Goal: Task Accomplishment & Management: Complete application form

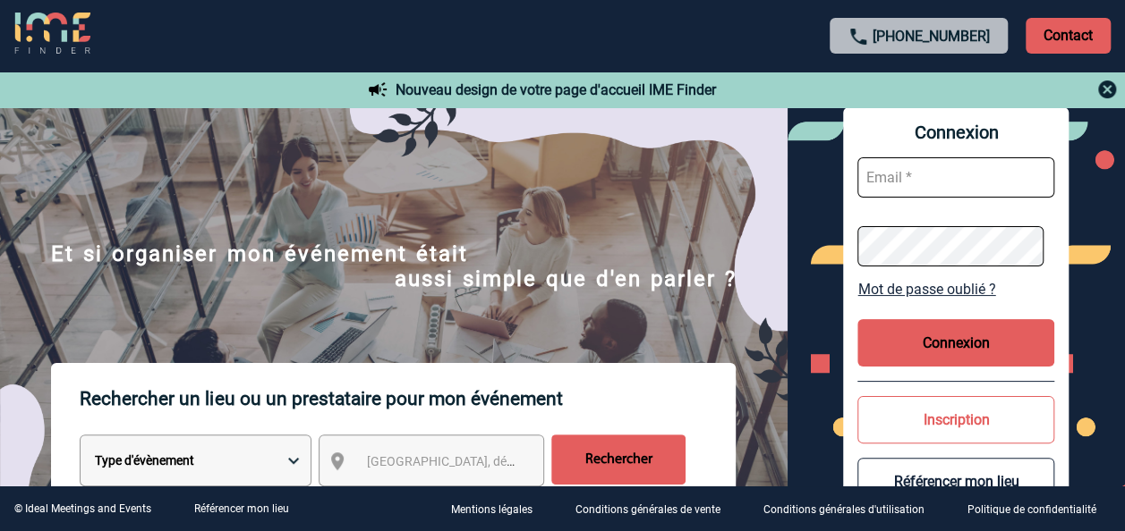
type input "elise.drapier@abeille-assurances.fr"
click at [996, 330] on button "Connexion" at bounding box center [955, 342] width 197 height 47
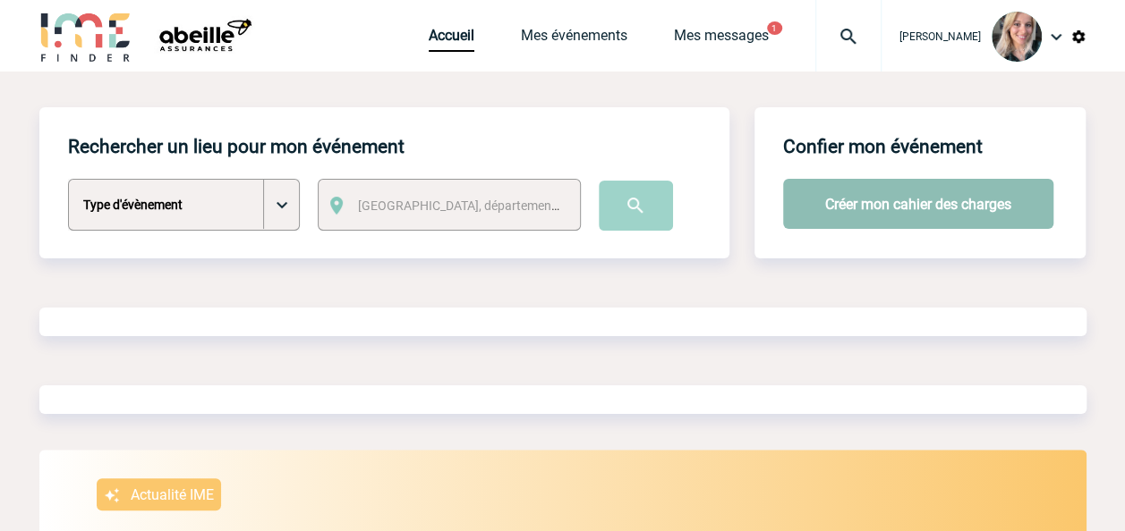
click at [907, 221] on button "Créer mon cahier des charges" at bounding box center [918, 204] width 270 height 50
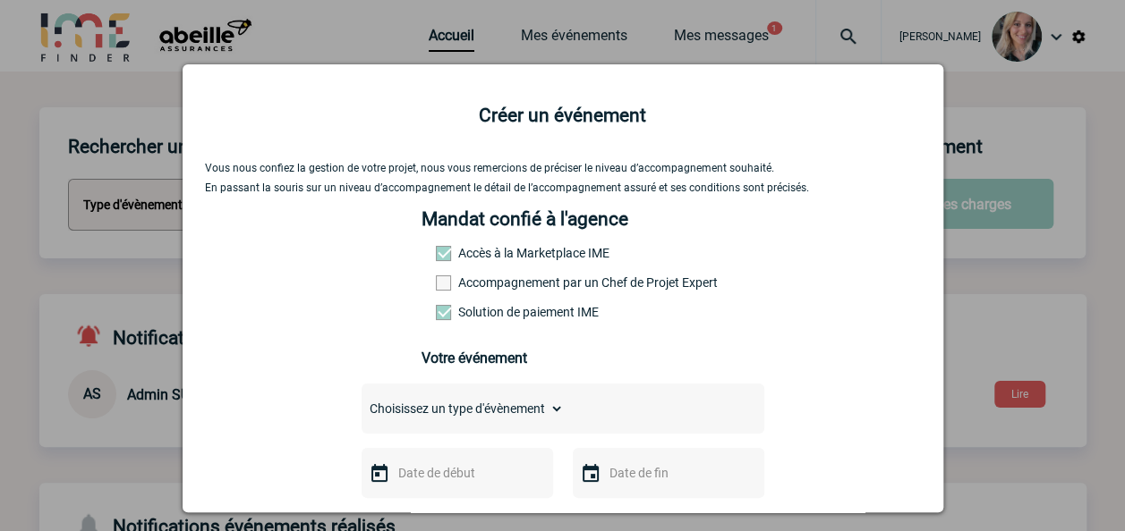
scroll to position [164, 0]
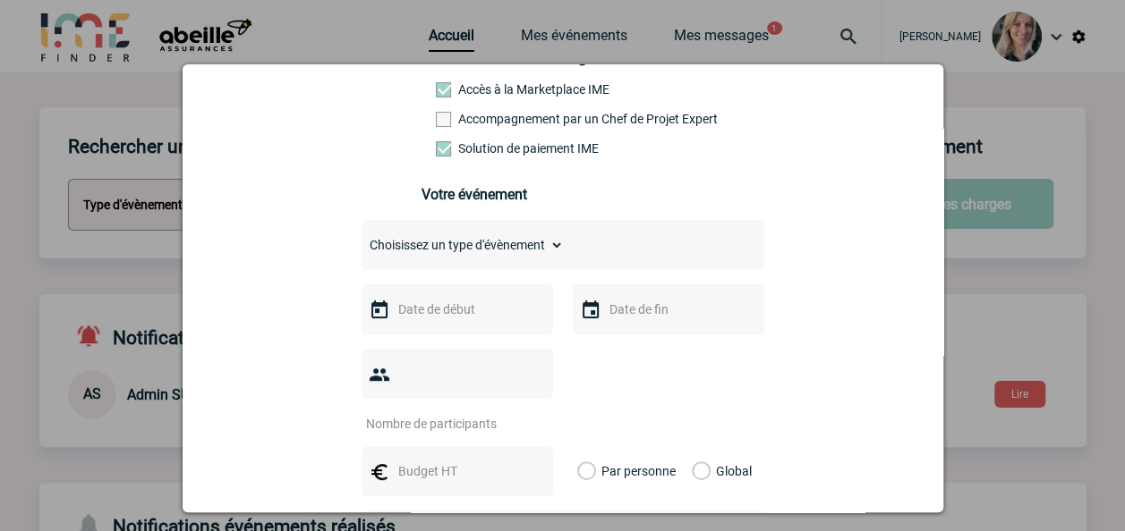
click at [540, 239] on select "Choisissez un type d'évènement Séminaire avec nuitée Séminaire sans nuitée Repa…" at bounding box center [462, 245] width 202 height 25
click at [866, 344] on div "Vous nous confiez la gestion de votre projet, nous vous remercions de préciser …" at bounding box center [563, 406] width 716 height 816
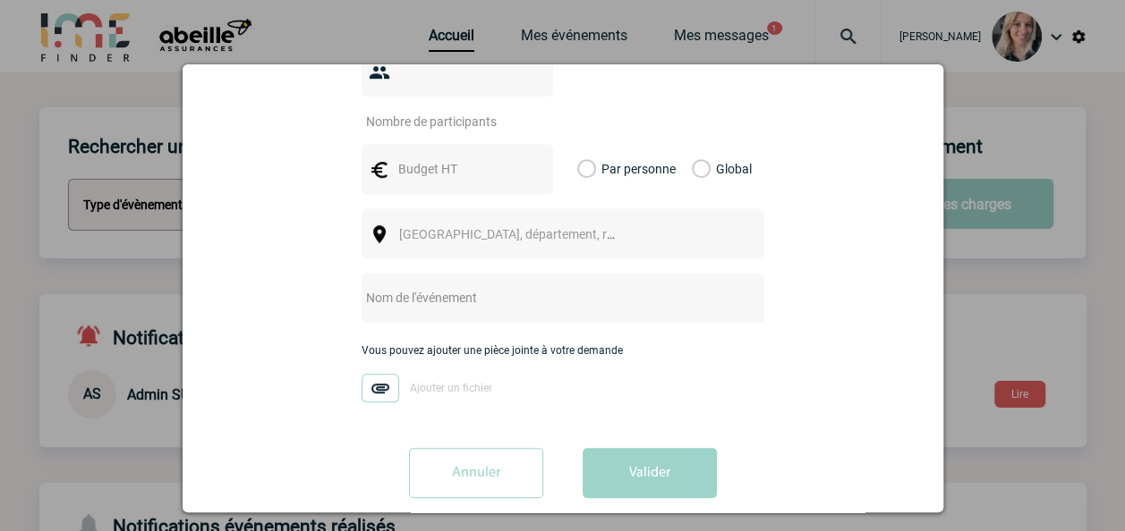
click at [446, 465] on input "Annuler" at bounding box center [476, 473] width 134 height 50
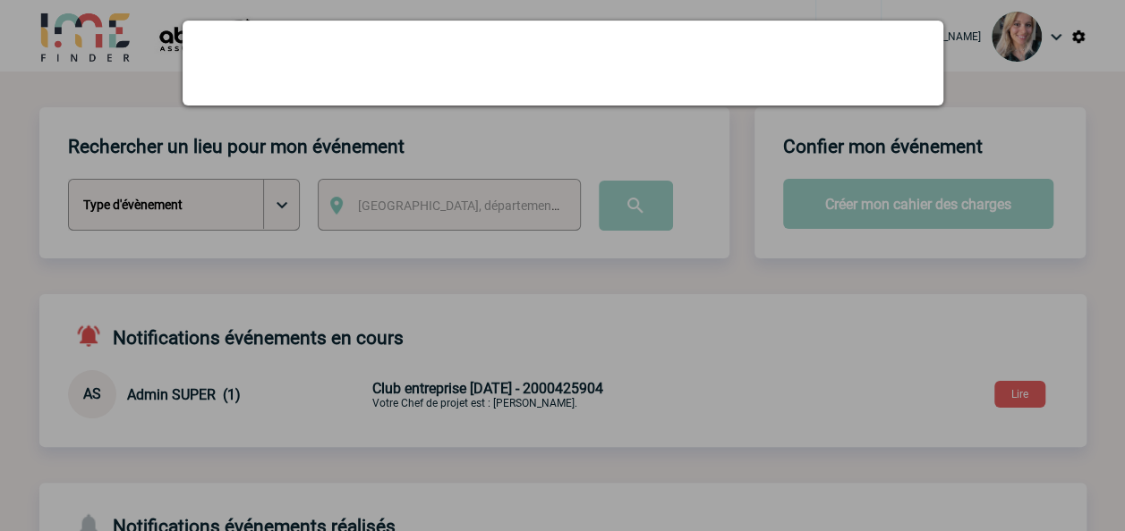
scroll to position [0, 0]
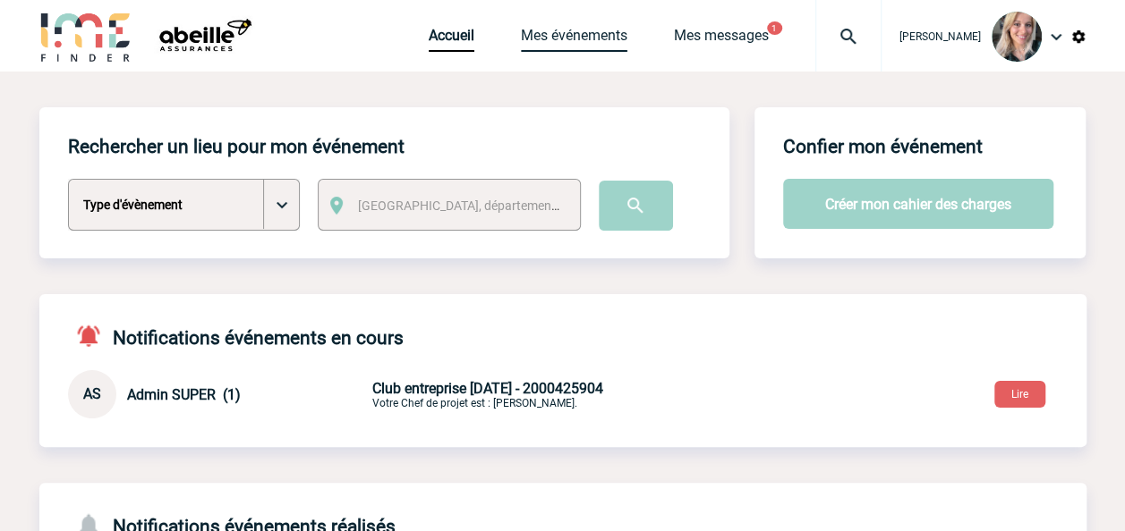
click at [604, 43] on link "Mes événements" at bounding box center [574, 39] width 106 height 25
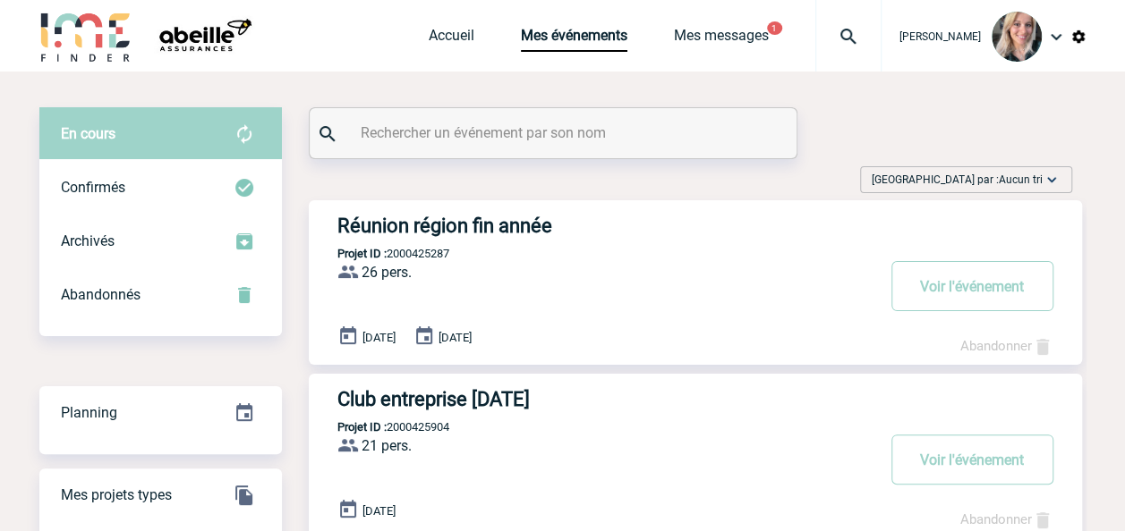
scroll to position [112, 0]
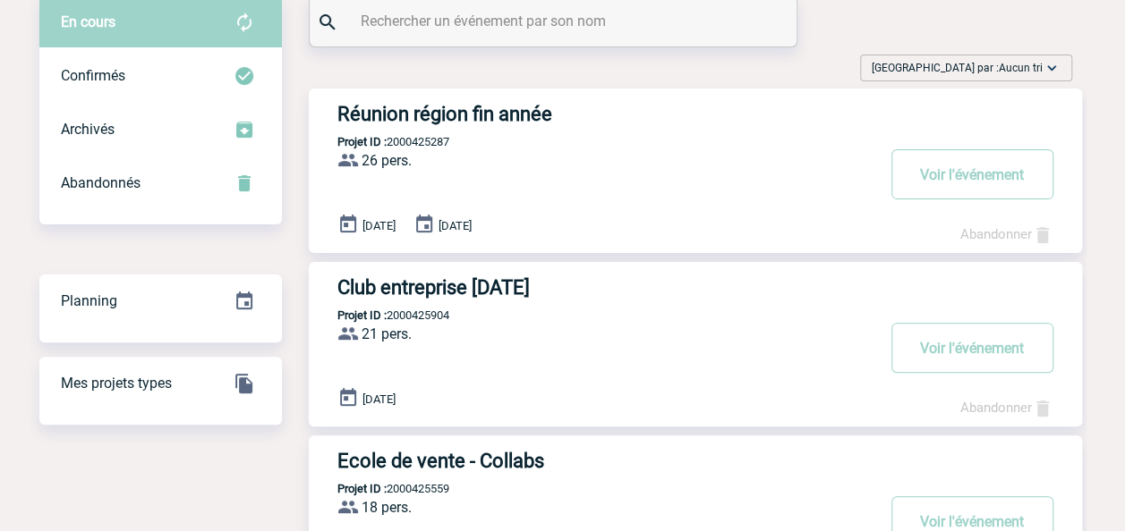
click at [556, 285] on h3 "Club entreprise [DATE]" at bounding box center [605, 287] width 537 height 22
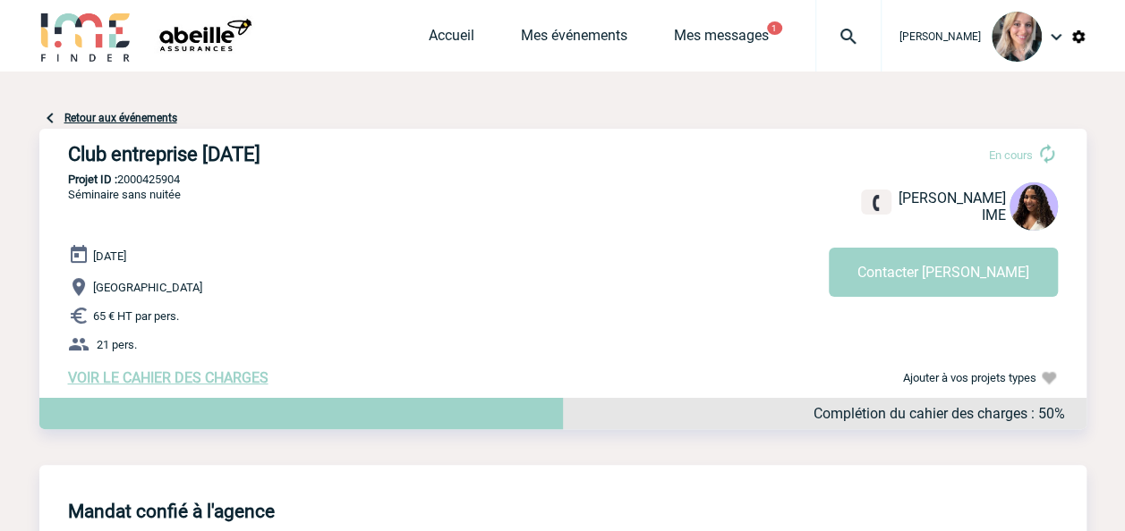
click at [719, 25] on div "Accueil Mes événements Mes messages 1 Projet, client Projet, client" at bounding box center [655, 36] width 453 height 72
click at [727, 33] on link "Mes messages" at bounding box center [721, 39] width 95 height 25
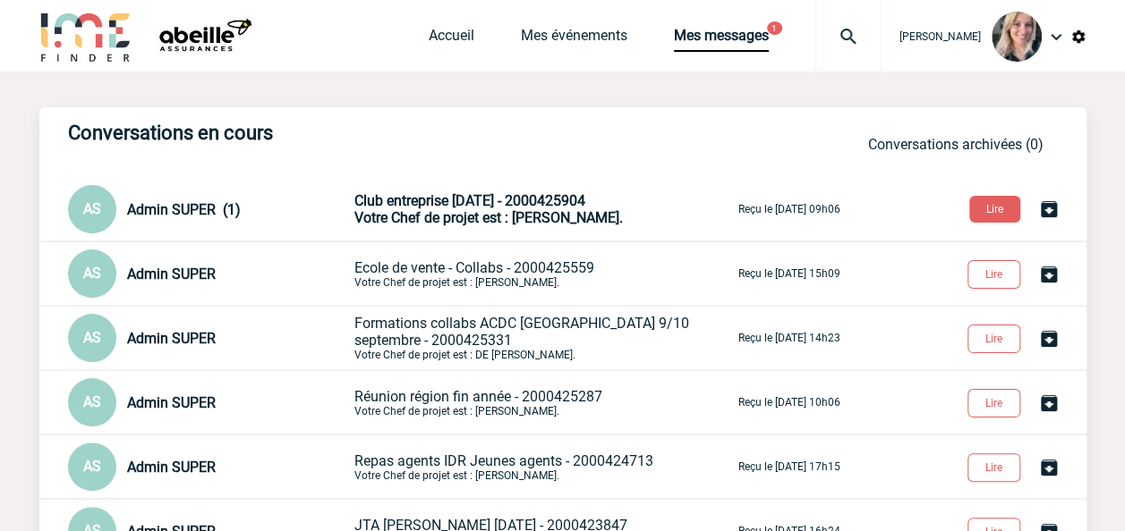
click at [501, 206] on span "Club entreprise 27 novembre - 2000425904" at bounding box center [469, 200] width 231 height 17
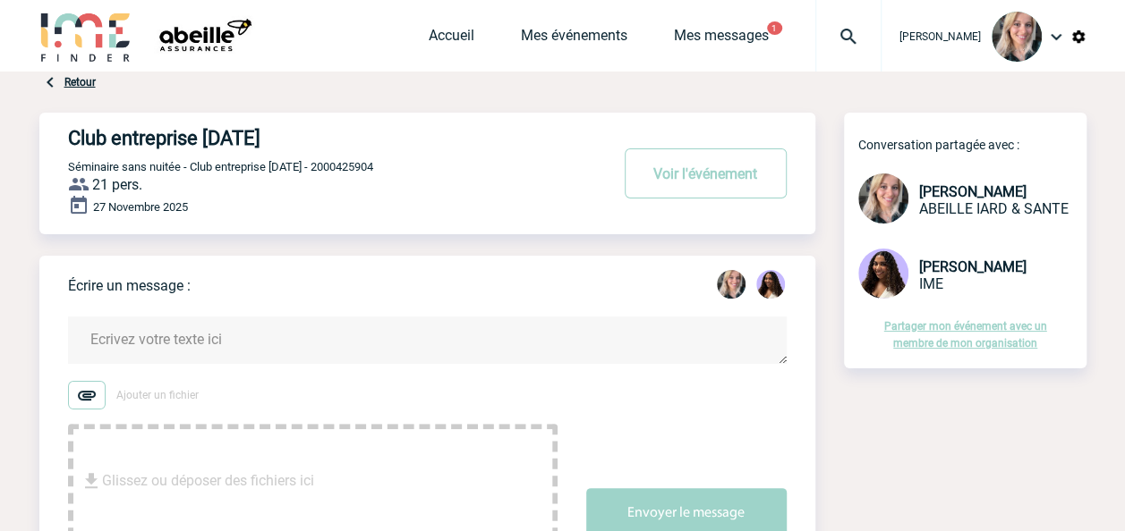
click at [962, 320] on link "Partager mon événement avec un membre de mon organisation" at bounding box center [965, 335] width 163 height 30
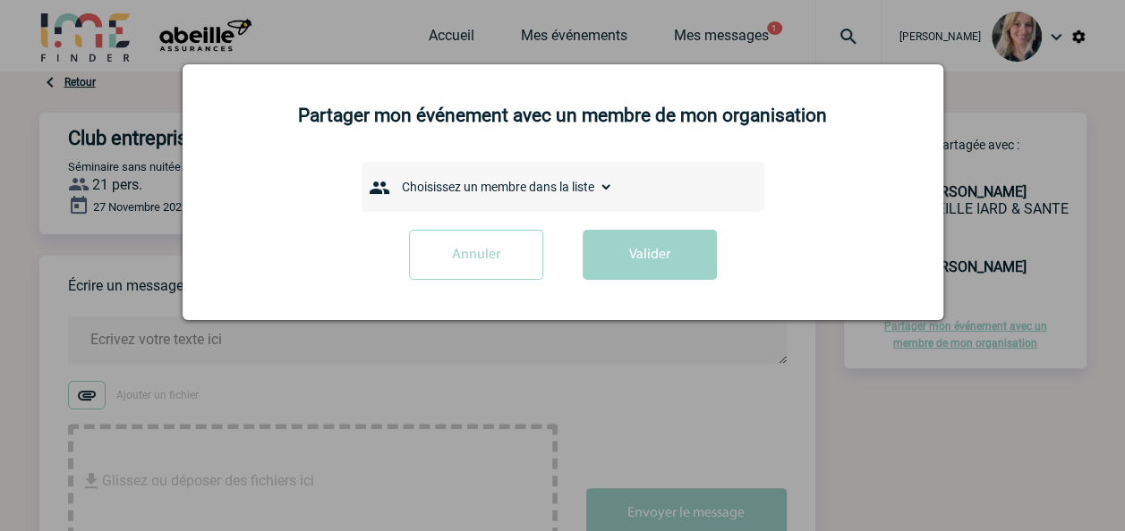
click at [551, 188] on select "Choisissez un membre dans la liste ABEHSIRA Jérémie BAELEN Sophie BEAUCHAMP Tim…" at bounding box center [503, 186] width 219 height 25
select select "130583"
click at [394, 175] on select "Choisissez un membre dans la liste ABEHSIRA Jérémie BAELEN Sophie BEAUCHAMP Tim…" at bounding box center [503, 186] width 219 height 25
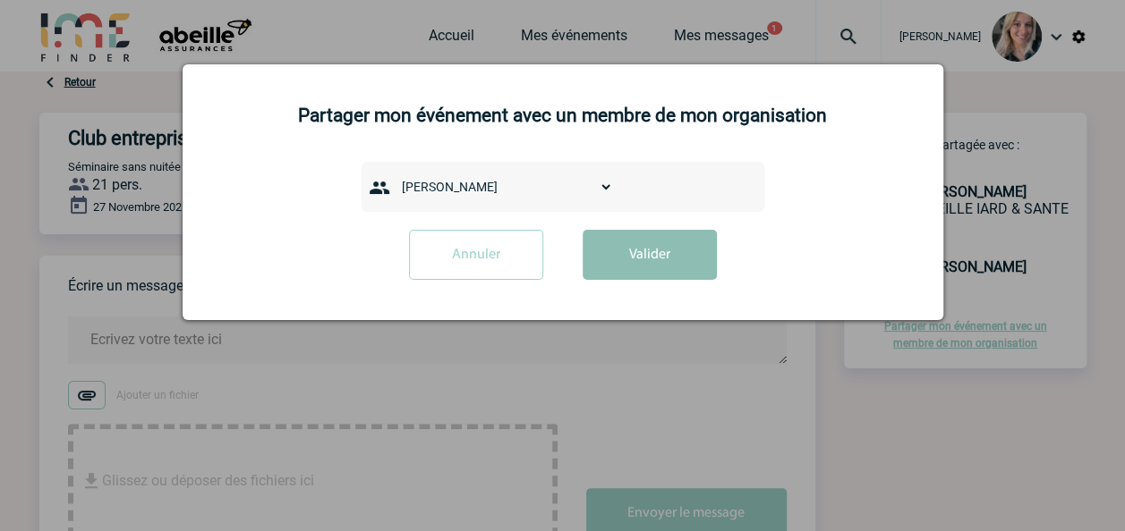
click at [642, 256] on button "Valider" at bounding box center [649, 255] width 134 height 50
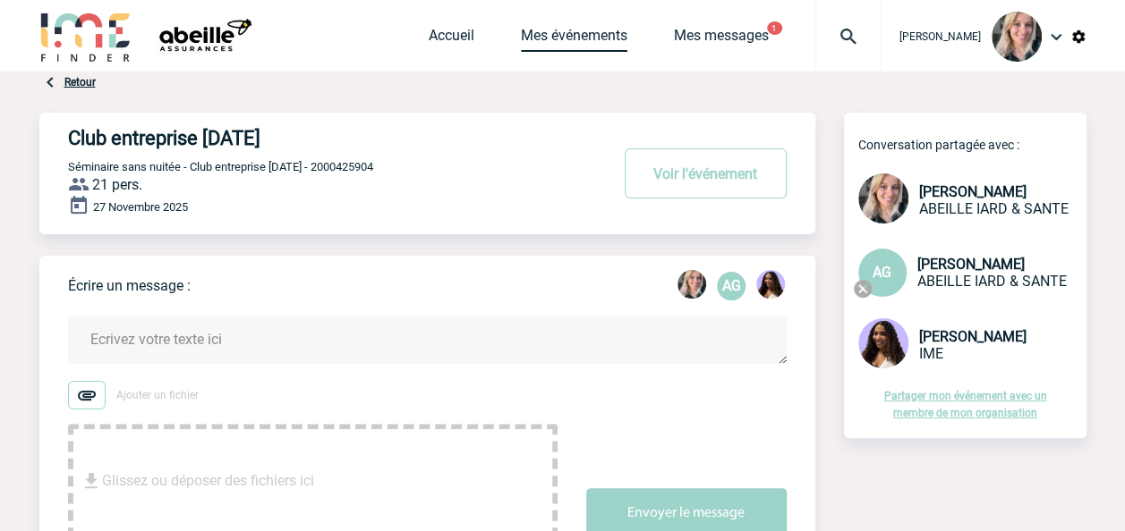
click at [594, 41] on link "Mes événements" at bounding box center [574, 39] width 106 height 25
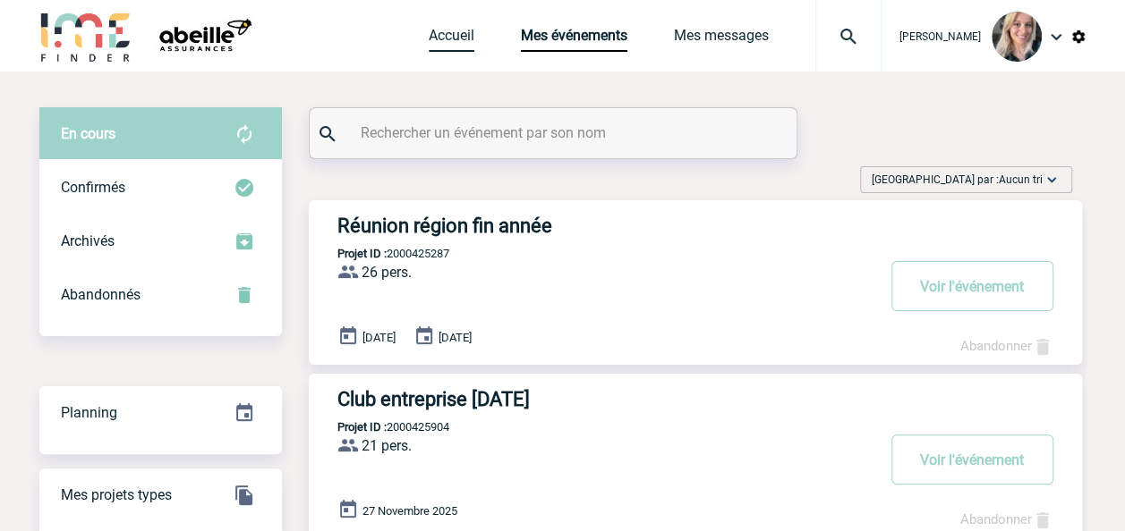
click at [459, 37] on link "Accueil" at bounding box center [452, 39] width 46 height 25
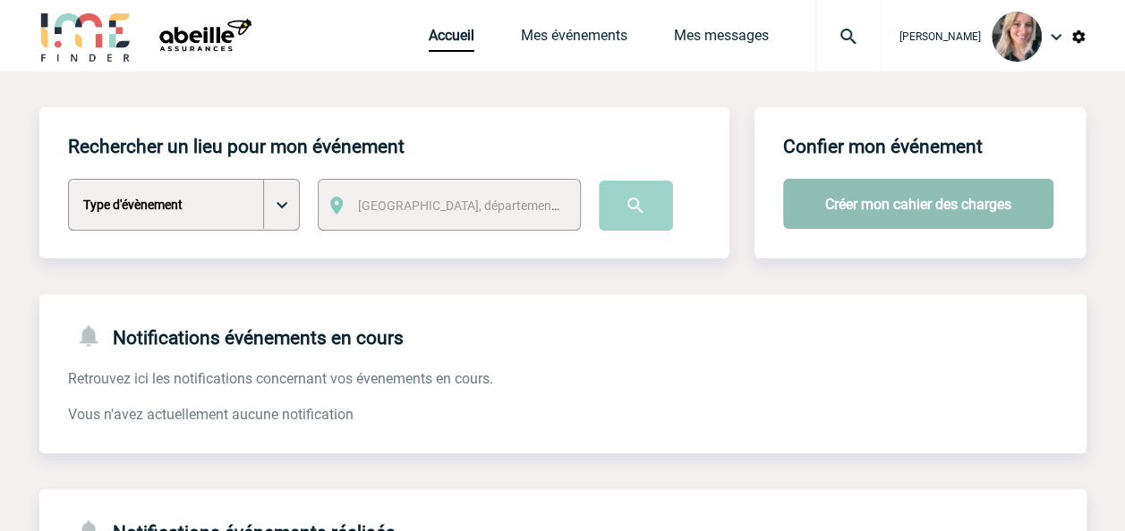
click at [879, 223] on button "Créer mon cahier des charges" at bounding box center [918, 204] width 270 height 50
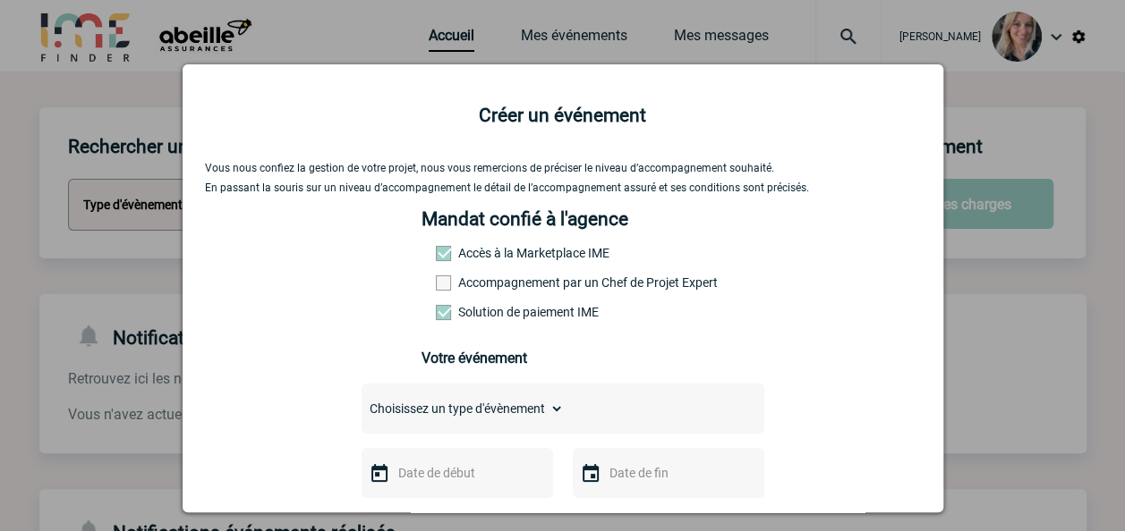
scroll to position [169, 0]
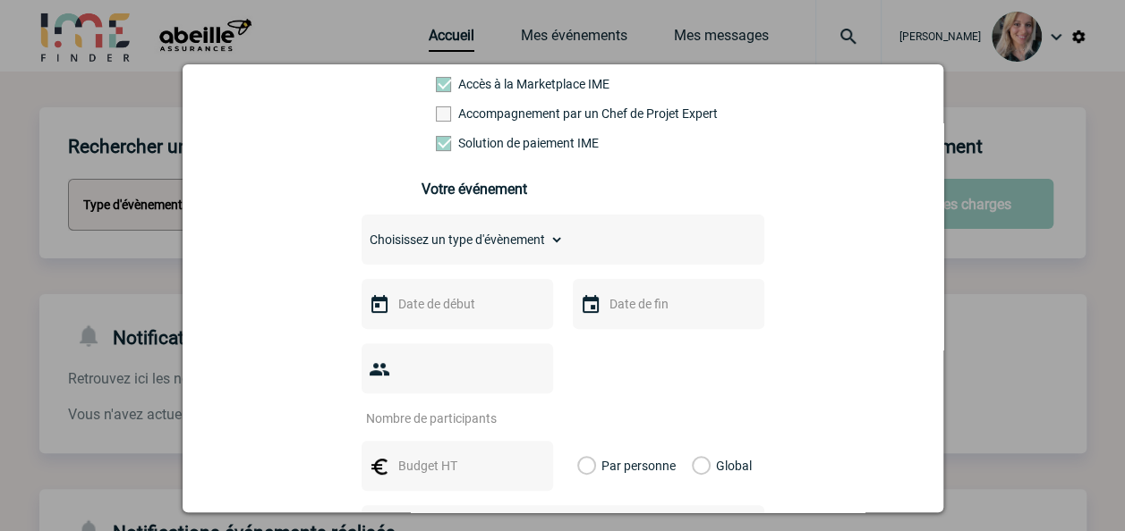
click at [509, 265] on div "Choisissez un type d'évènement Séminaire avec nuitée Séminaire sans nuitée Repa…" at bounding box center [562, 240] width 403 height 50
click at [515, 252] on select "Choisissez un type d'évènement Séminaire avec nuitée Séminaire sans nuitée Repa…" at bounding box center [462, 239] width 202 height 25
select select "3"
click at [361, 234] on select "Choisissez un type d'évènement Séminaire avec nuitée Séminaire sans nuitée Repa…" at bounding box center [462, 239] width 202 height 25
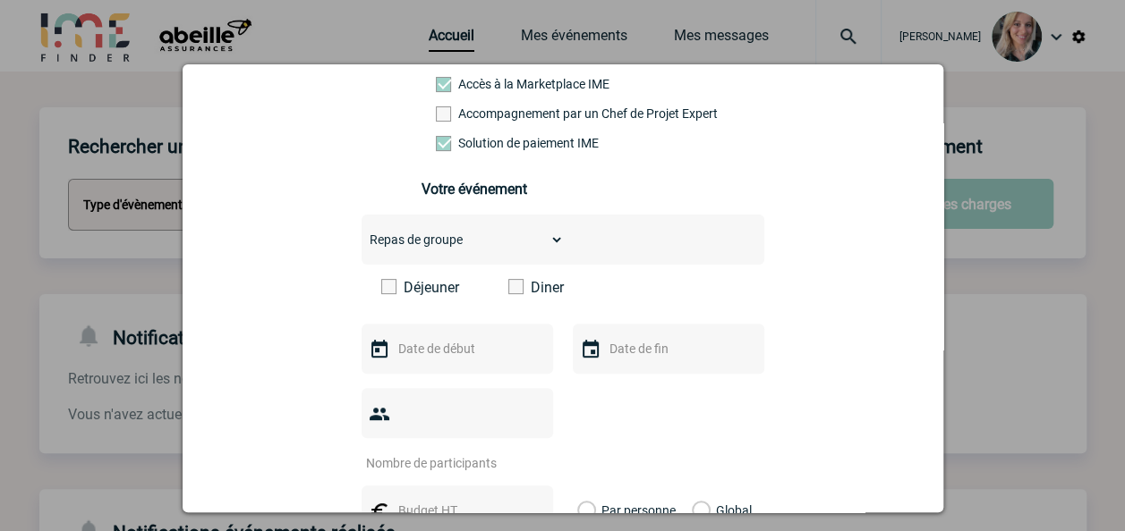
click at [448, 348] on input "text" at bounding box center [455, 348] width 123 height 23
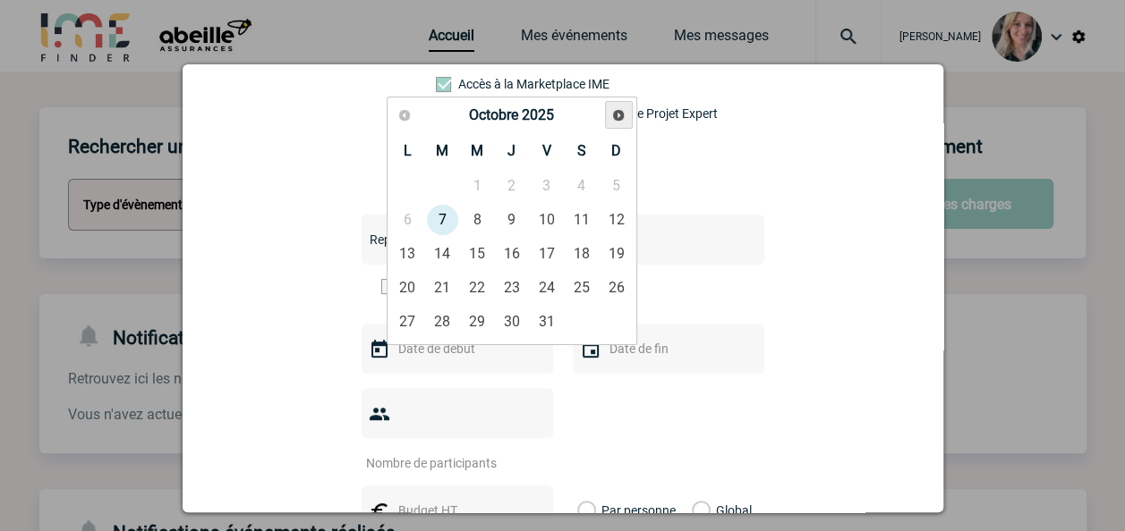
click at [610, 118] on link "Suivant" at bounding box center [619, 115] width 28 height 28
click at [507, 314] on link "27" at bounding box center [511, 322] width 33 height 32
type input "27-11-2025"
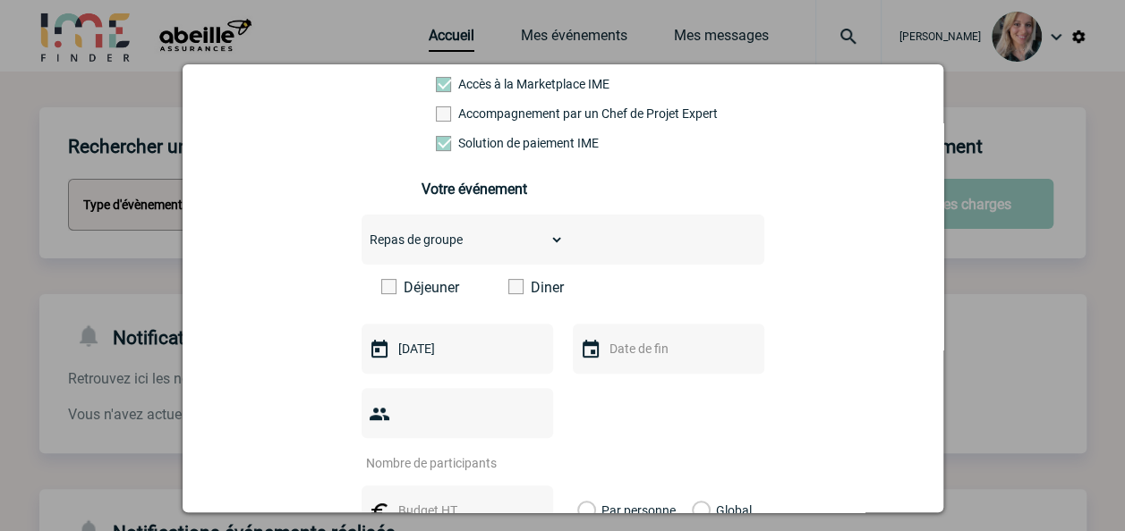
click at [617, 345] on input "text" at bounding box center [666, 348] width 123 height 23
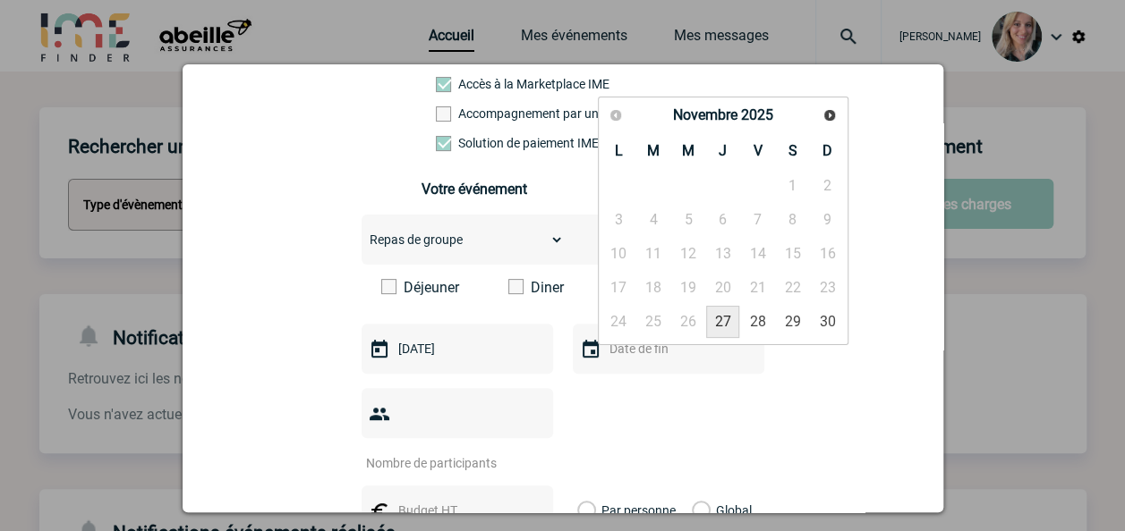
click at [729, 316] on link "27" at bounding box center [722, 322] width 33 height 32
type input "27-11-2025"
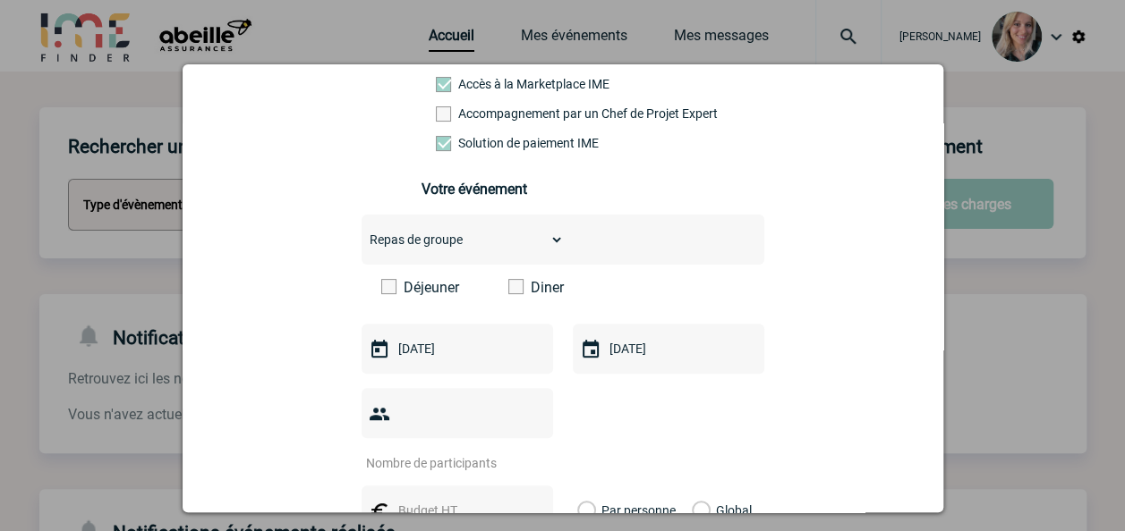
click at [469, 452] on input "number" at bounding box center [445, 463] width 168 height 23
type input "25"
click at [434, 504] on div at bounding box center [456, 511] width 191 height 50
click at [467, 499] on input "text" at bounding box center [455, 510] width 123 height 23
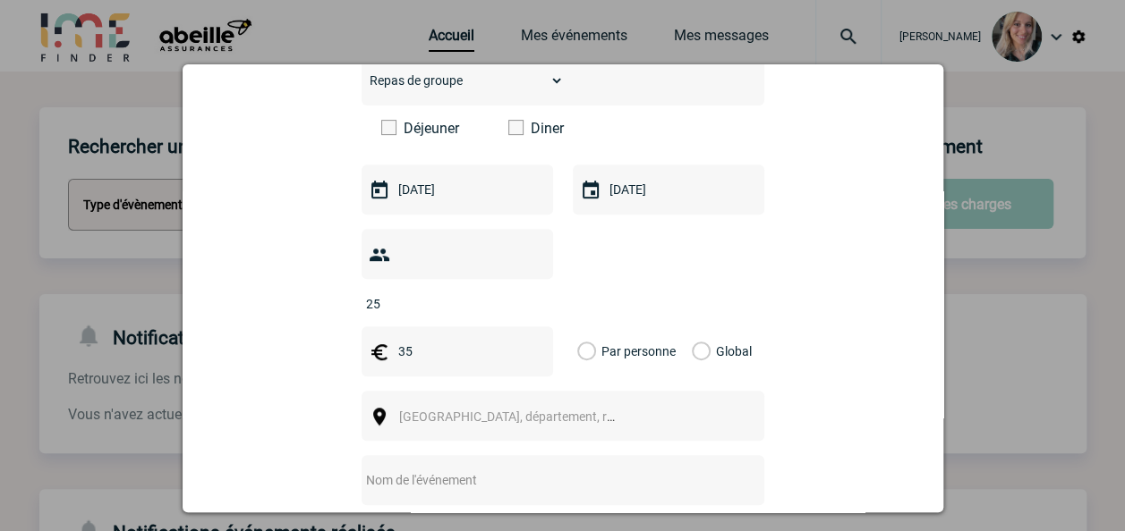
type input "35"
click at [597, 327] on label "Par personne" at bounding box center [587, 352] width 20 height 50
click at [0, 0] on input "Par personne" at bounding box center [0, 0] width 0 height 0
click at [503, 410] on span "Ville, département, région..." at bounding box center [523, 417] width 249 height 14
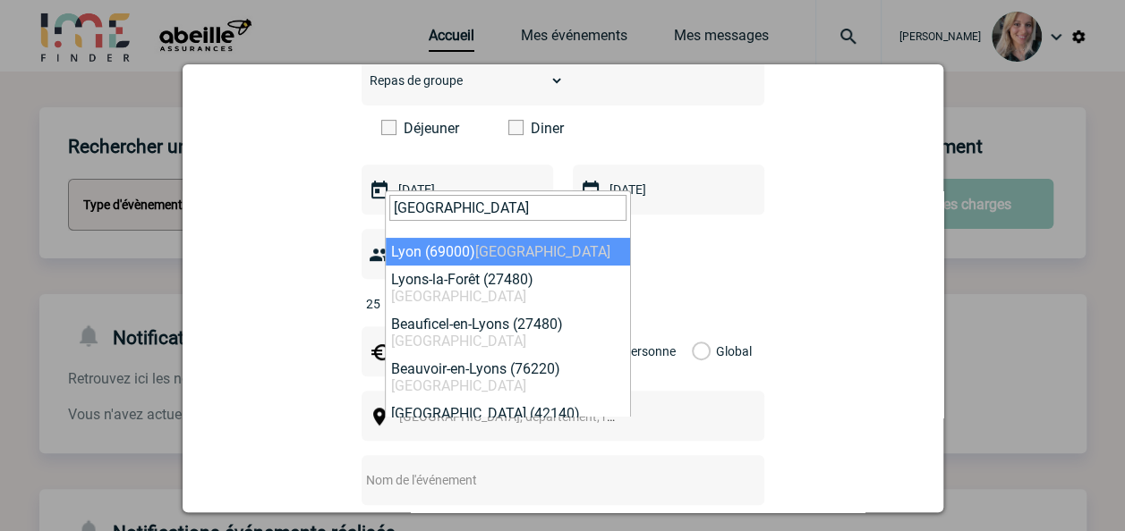
type input "lyon"
click at [458, 228] on span "lyon" at bounding box center [508, 214] width 244 height 47
select select "36544"
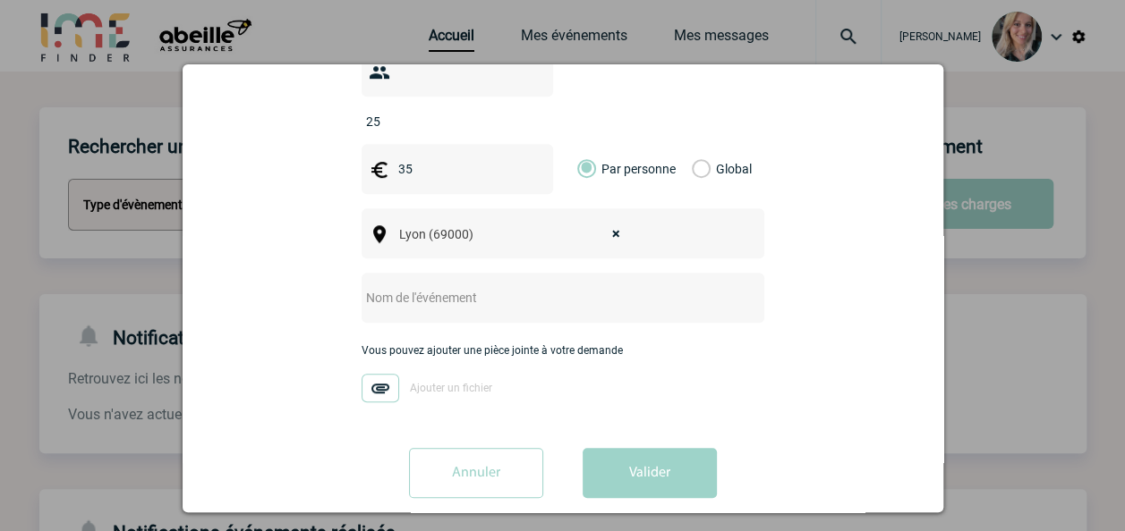
scroll to position [511, 0]
click at [482, 286] on input "text" at bounding box center [538, 297] width 355 height 23
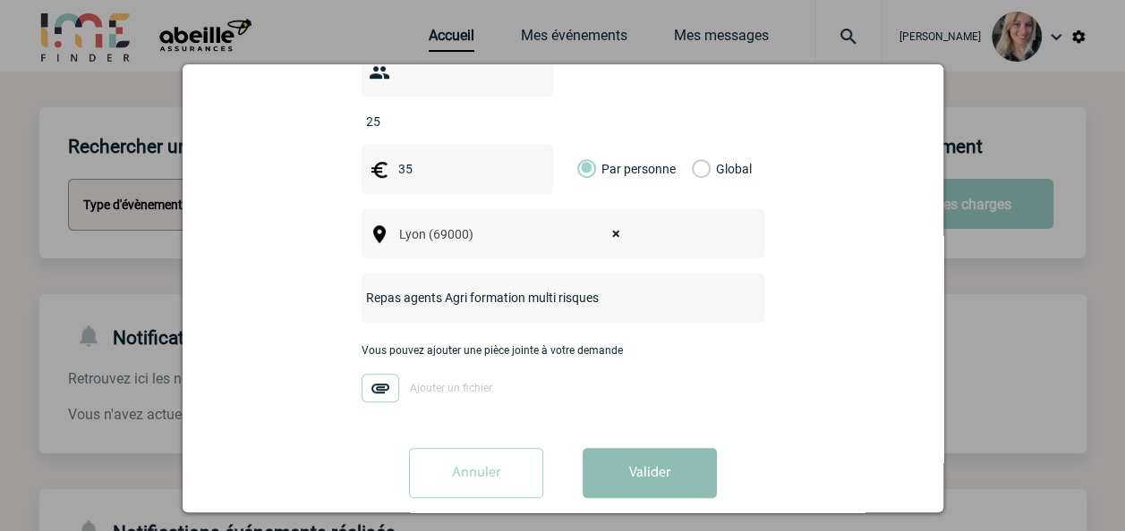
type input "Repas agents Agri formation multi risques"
click at [632, 448] on button "Valider" at bounding box center [649, 473] width 134 height 50
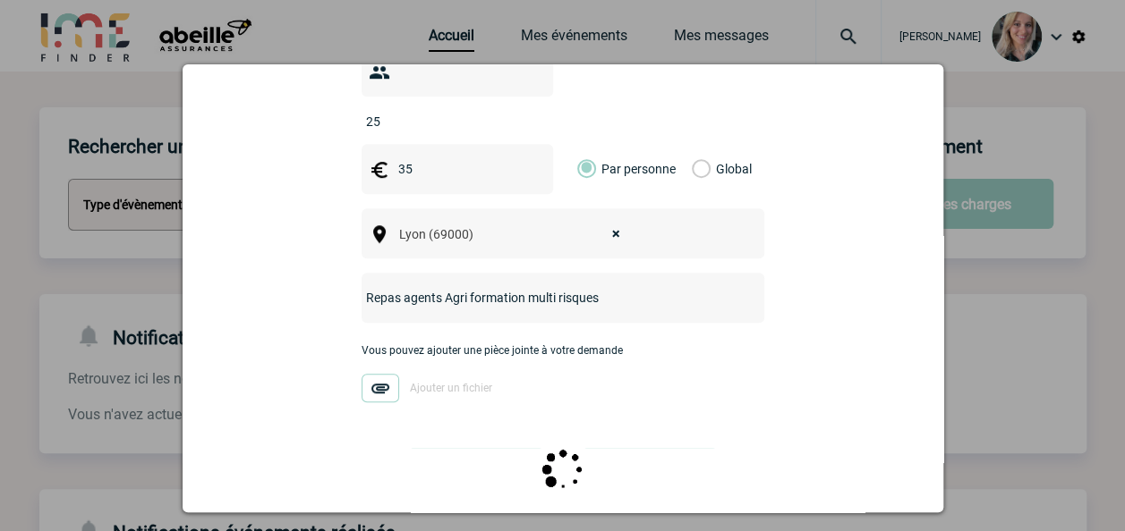
scroll to position [0, 0]
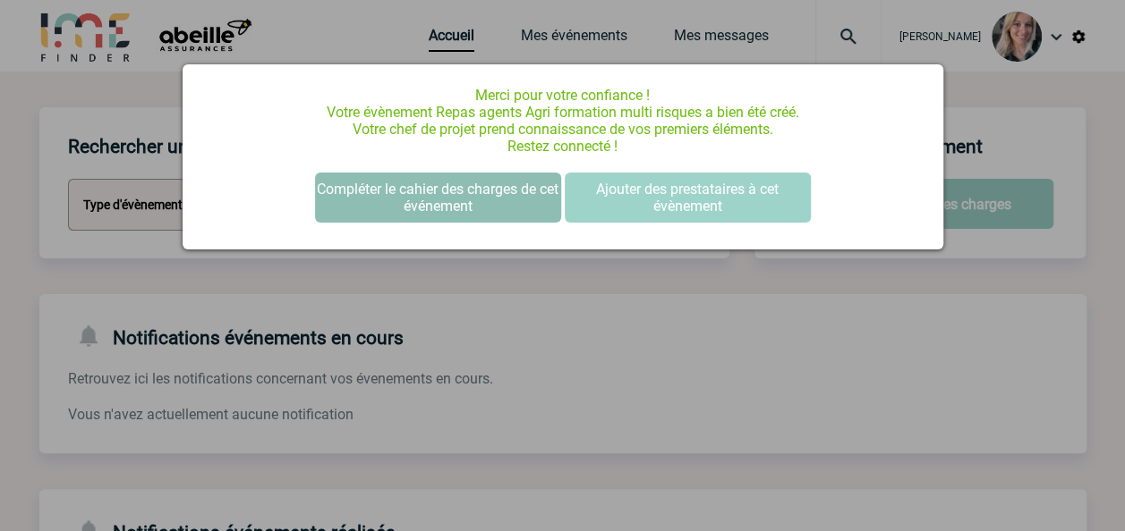
click at [443, 212] on button "Compléter le cahier des charges de cet événement" at bounding box center [438, 198] width 246 height 50
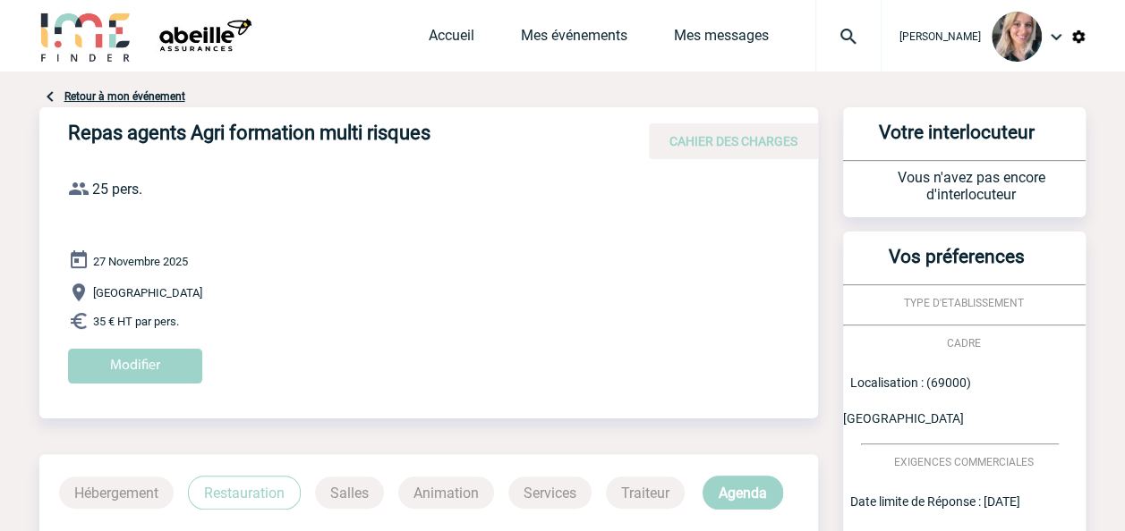
scroll to position [241, 0]
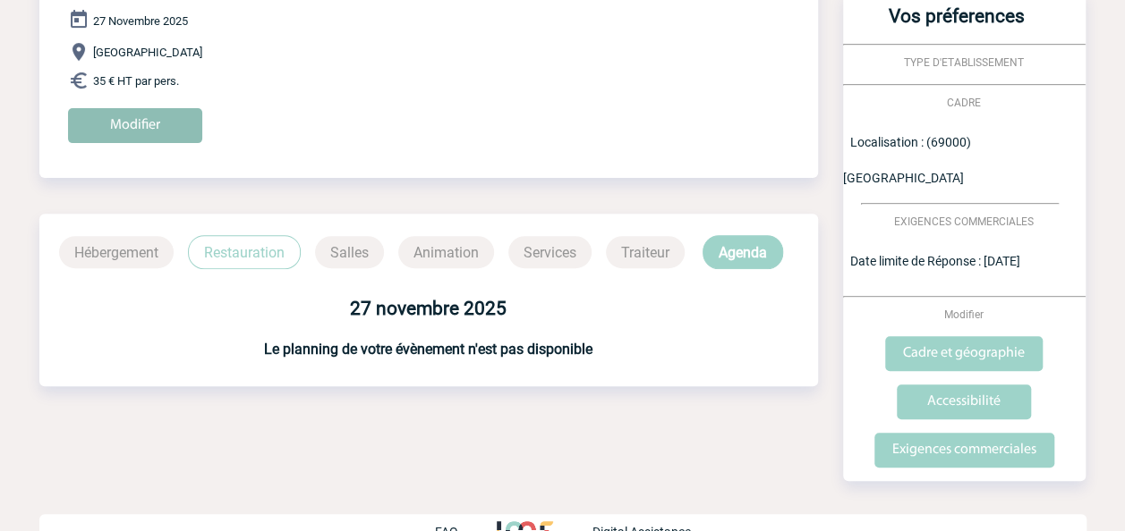
click at [159, 124] on input "Modifier" at bounding box center [135, 125] width 134 height 35
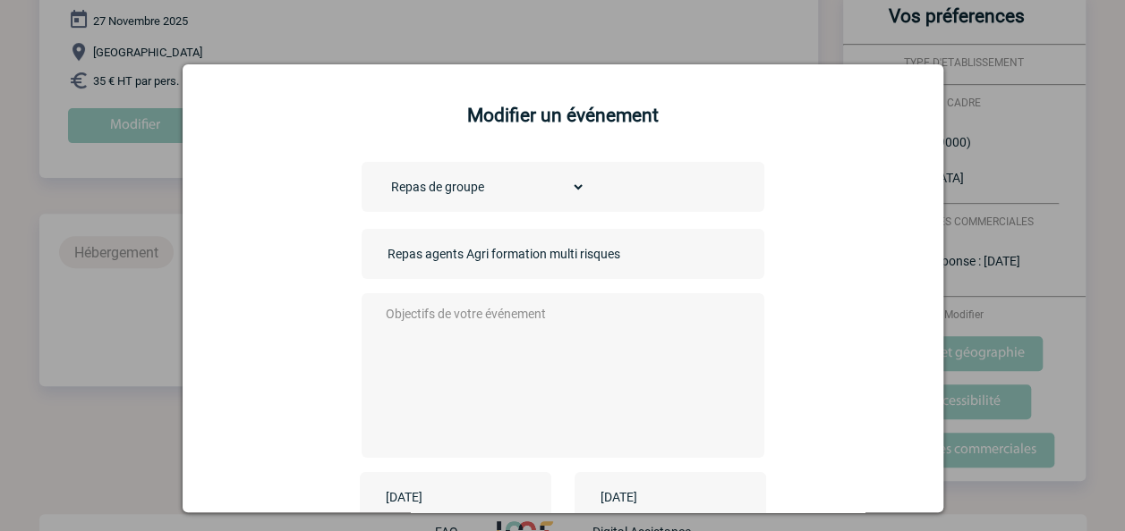
click at [463, 351] on textarea at bounding box center [557, 373] width 353 height 143
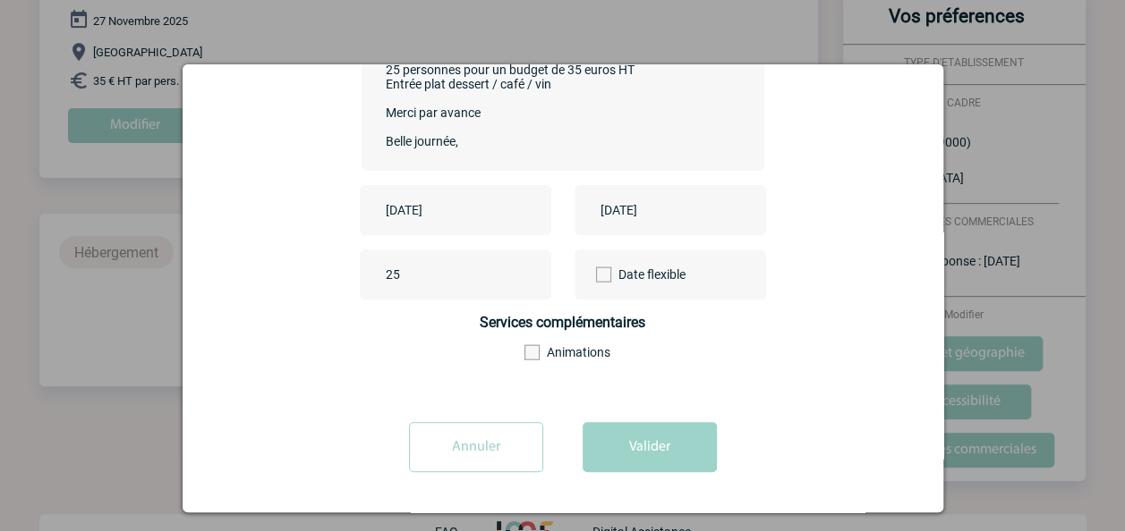
scroll to position [290, 0]
type textarea "Bonjour, Nous souhaitons déjeuner aux assembleurs à Garibaldi 25 personnes pour…"
click at [646, 452] on button "Valider" at bounding box center [649, 447] width 134 height 50
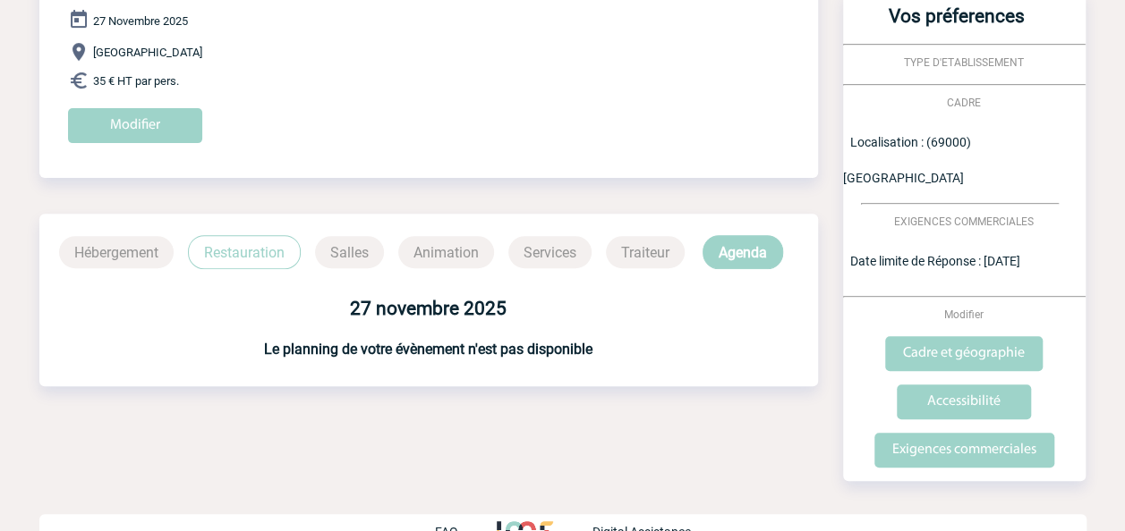
scroll to position [0, 0]
